Goal: Navigation & Orientation: Find specific page/section

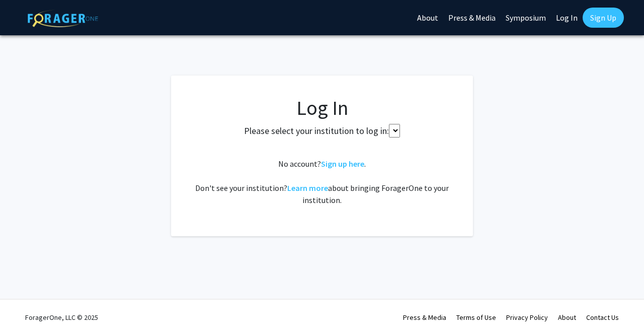
click at [572, 19] on link "Log In" at bounding box center [567, 17] width 32 height 35
click at [390, 126] on select at bounding box center [394, 131] width 11 height 14
click at [394, 132] on select at bounding box center [394, 131] width 11 height 14
click at [390, 128] on select at bounding box center [394, 131] width 11 height 14
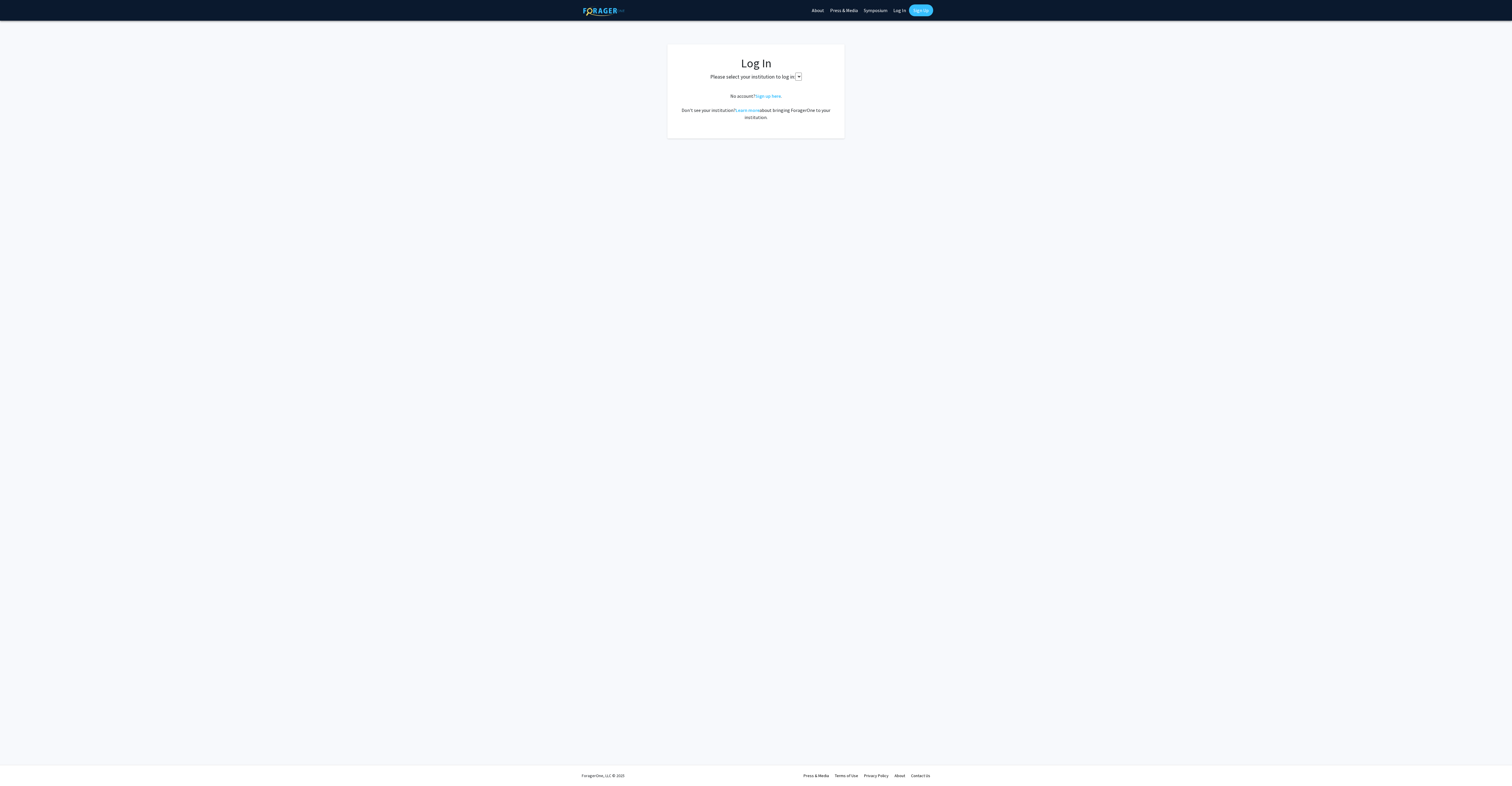
drag, startPoint x: 374, startPoint y: 0, endPoint x: 792, endPoint y: 73, distance: 424.3
click at [377, 73] on select at bounding box center [798, 77] width 6 height 8
click at [377, 85] on fg-login "Log In Please select your institution to log in: No account? Sign up here . Don…" at bounding box center [756, 91] width 1512 height 94
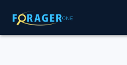
drag, startPoint x: 1882, startPoint y: 1, endPoint x: 47, endPoint y: 53, distance: 1835.7
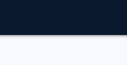
scroll to position [0, 97]
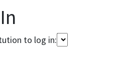
click at [64, 40] on select at bounding box center [62, 40] width 11 height 14
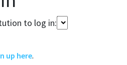
scroll to position [121, 312]
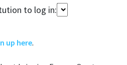
click at [62, 11] on select at bounding box center [62, 10] width 11 height 14
click at [57, 11] on select at bounding box center [62, 10] width 11 height 14
click at [64, 11] on select at bounding box center [62, 10] width 11 height 14
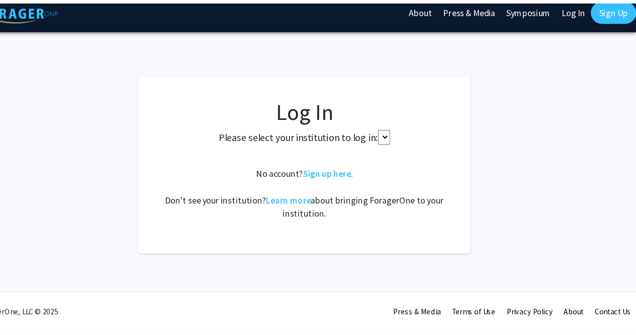
scroll to position [0, 0]
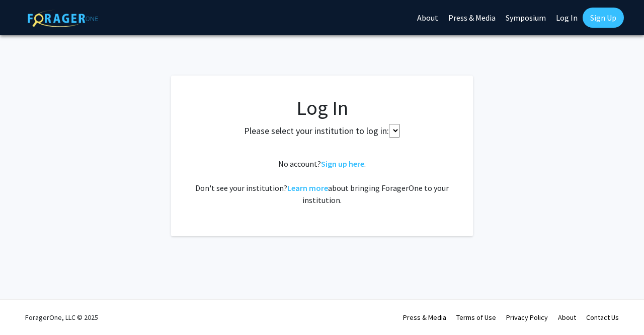
click at [488, 76] on fg-login "Log In Please select your institution to log in: No account? Sign up here . Don…" at bounding box center [322, 155] width 644 height 160
click at [437, 13] on link "About" at bounding box center [427, 17] width 31 height 35
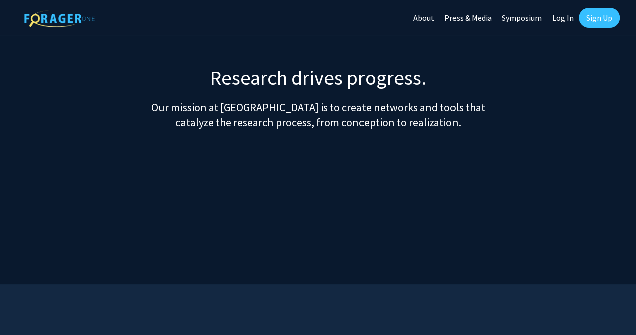
click at [476, 13] on link "Press & Media" at bounding box center [468, 17] width 57 height 35
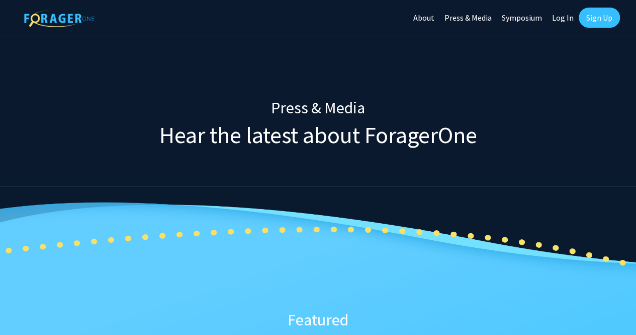
click at [506, 13] on link "Symposium" at bounding box center [522, 17] width 50 height 35
